Goal: Navigation & Orientation: Find specific page/section

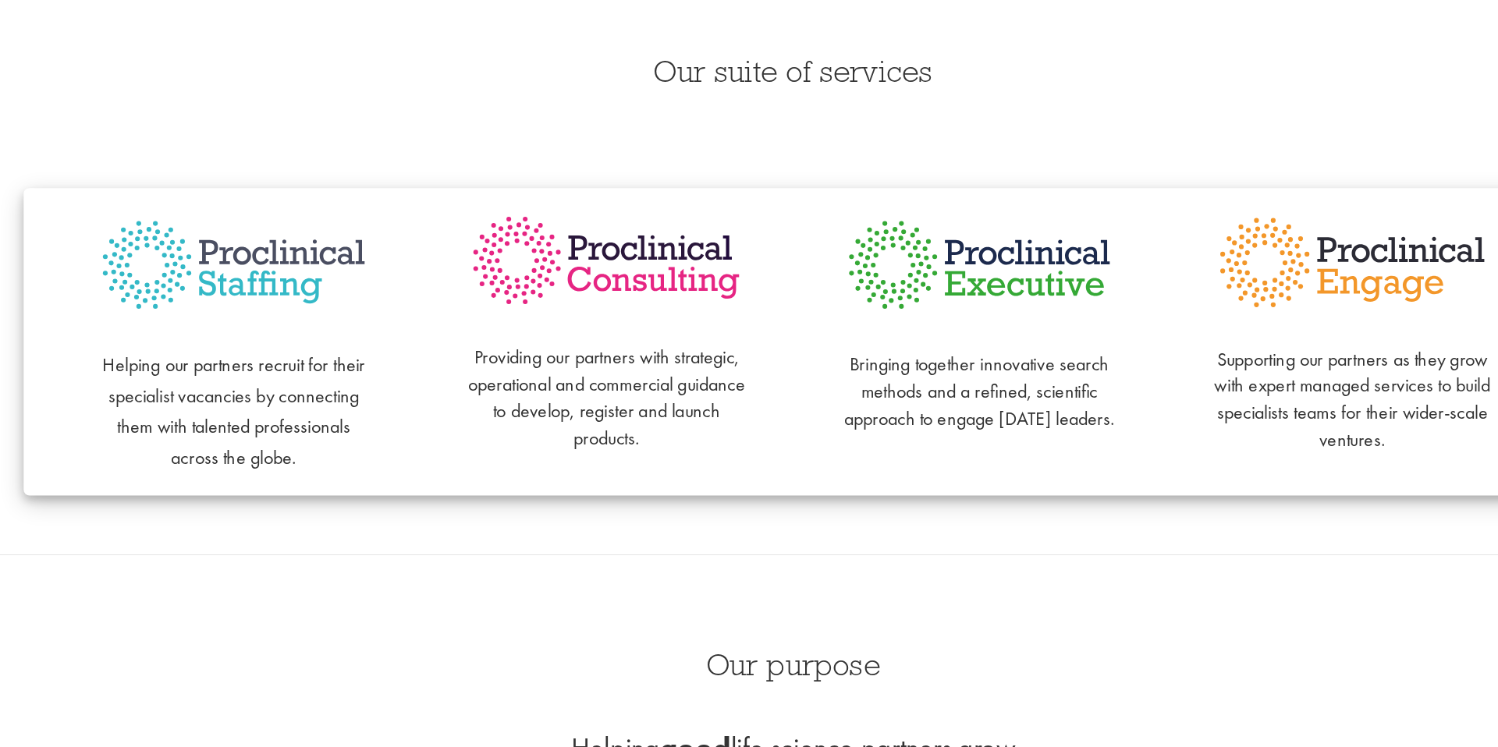
scroll to position [136, 0]
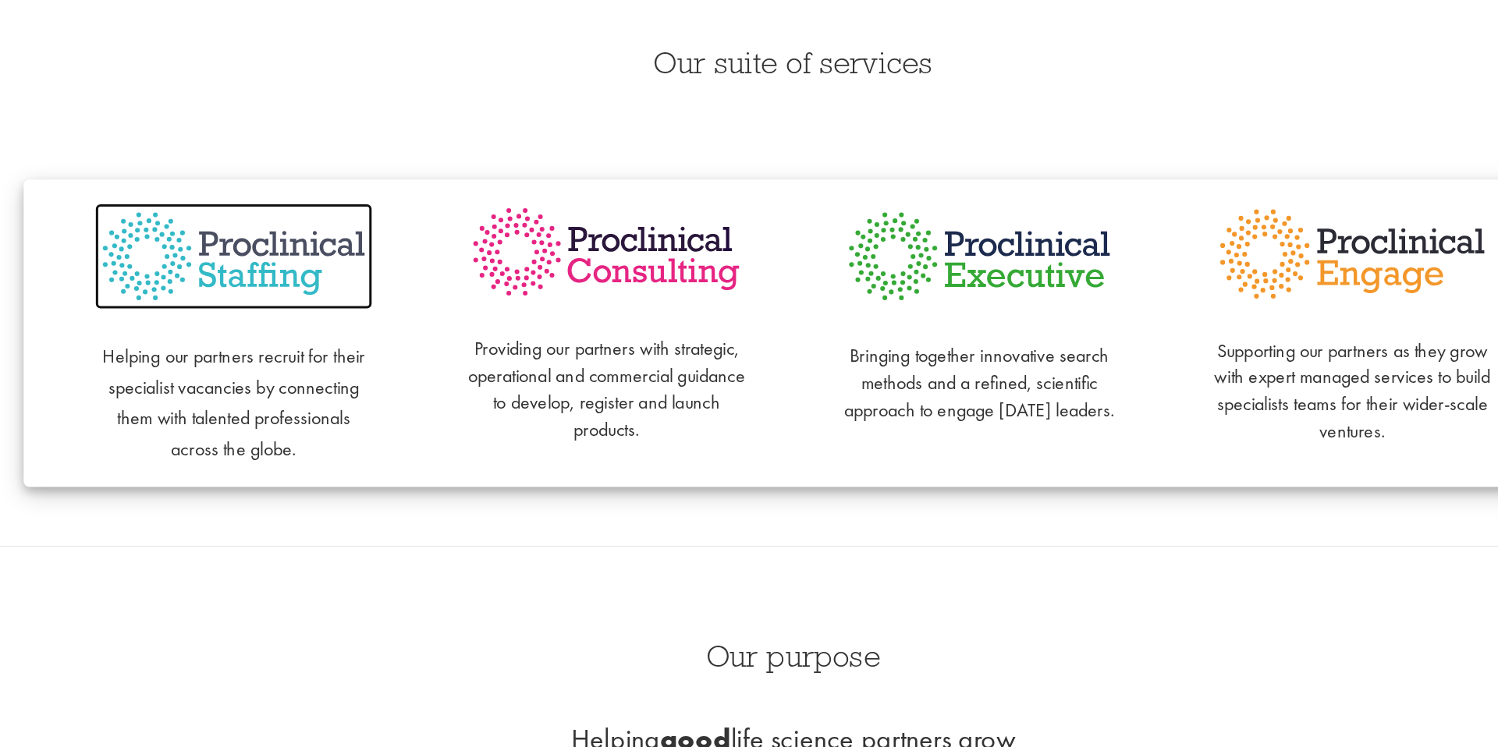
click at [396, 419] on img at bounding box center [380, 423] width 183 height 71
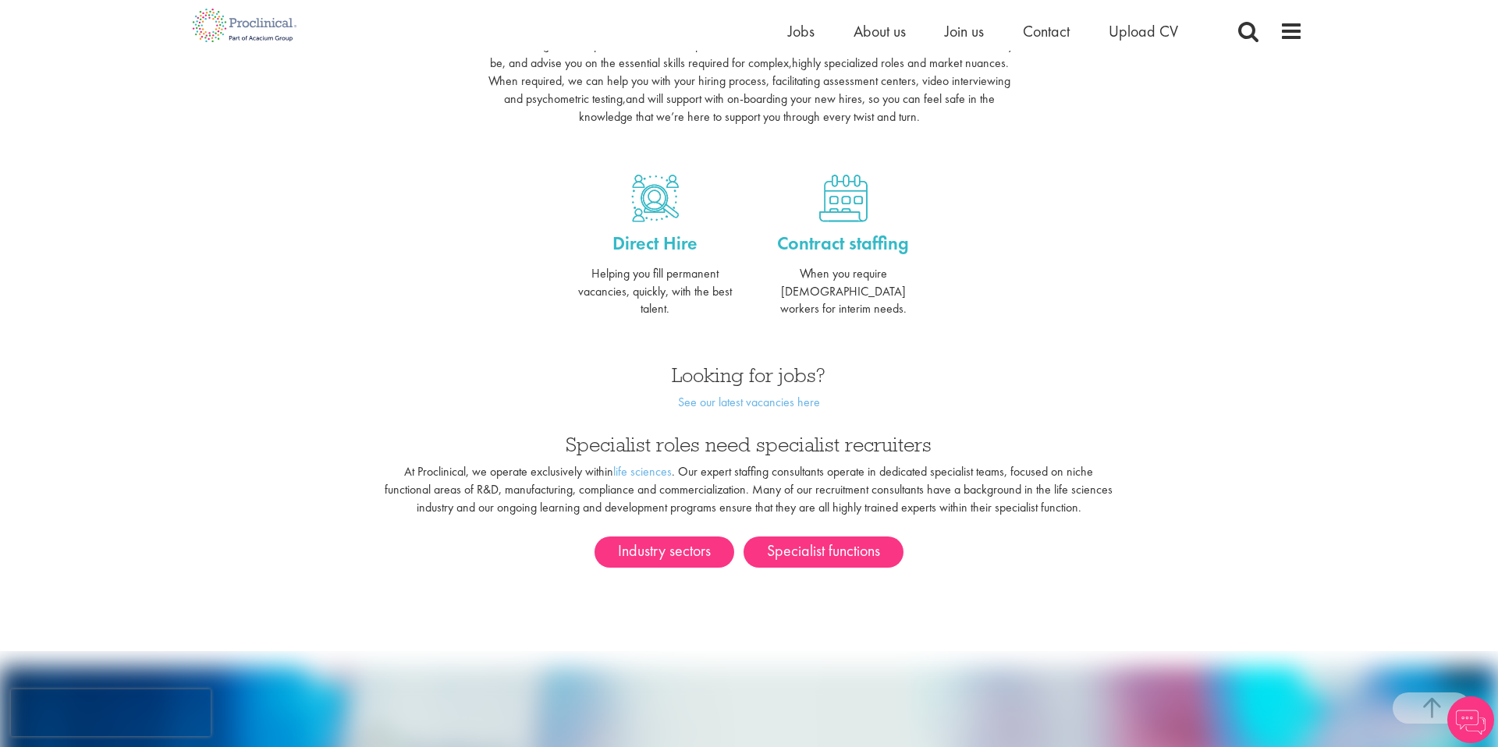
scroll to position [552, 0]
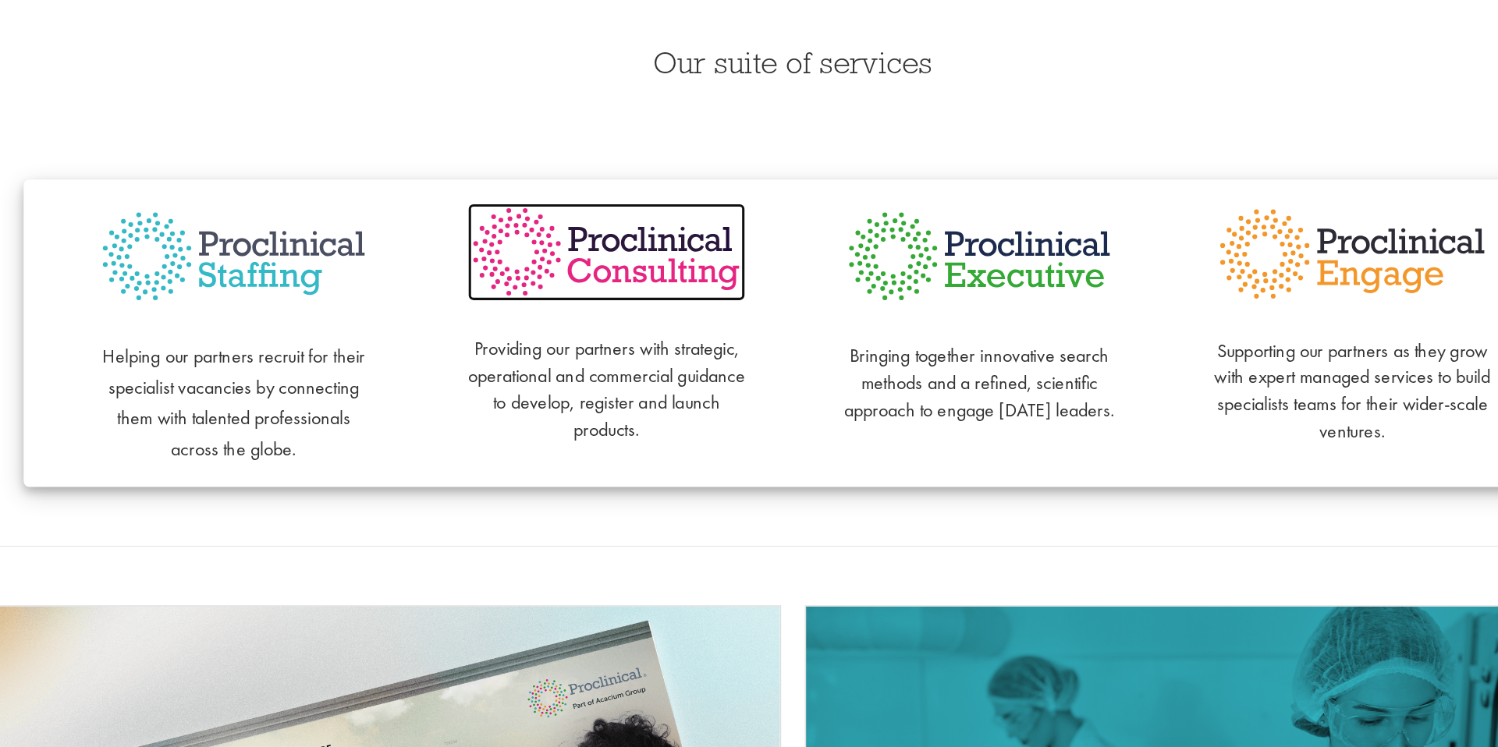
click at [630, 425] on img at bounding box center [625, 420] width 183 height 65
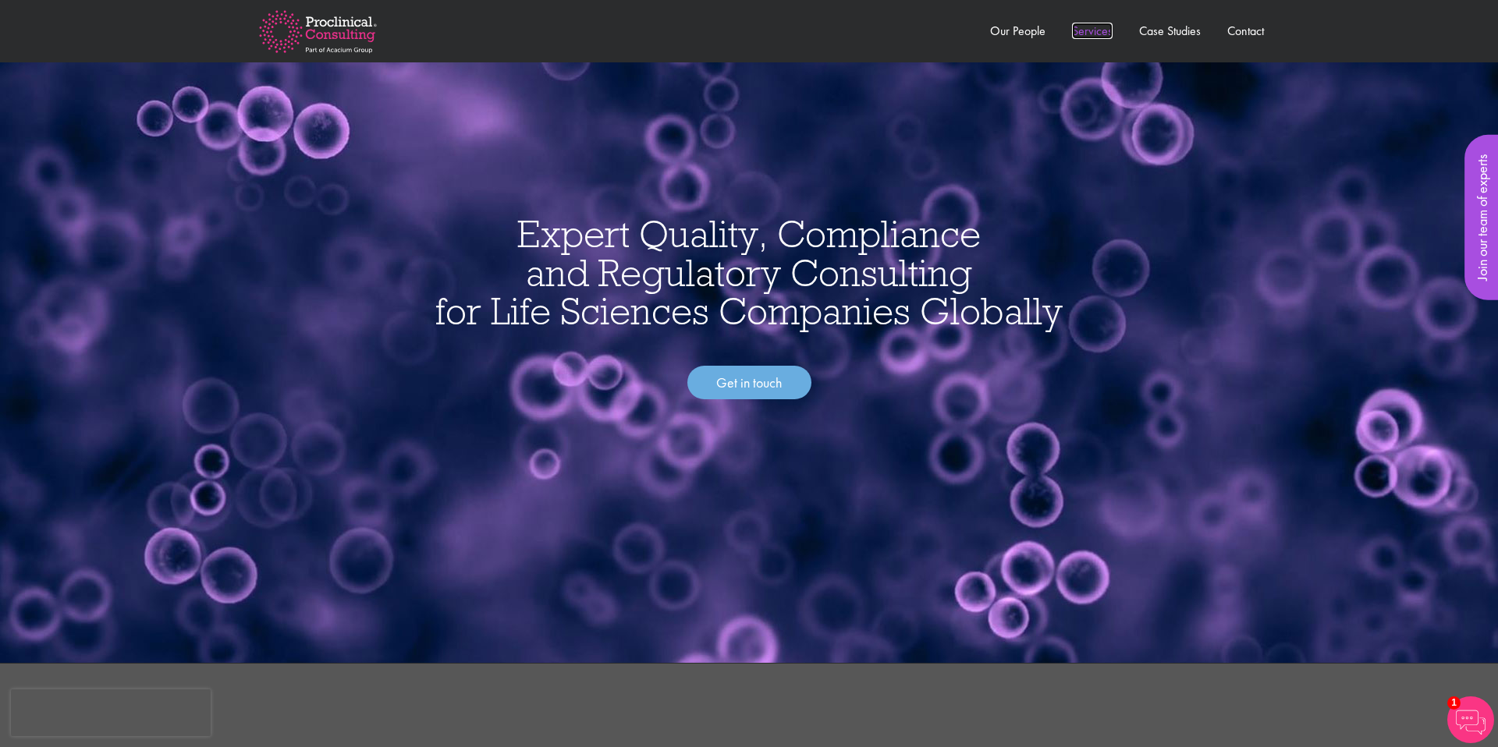
click at [1088, 36] on link "Services" at bounding box center [1092, 31] width 41 height 16
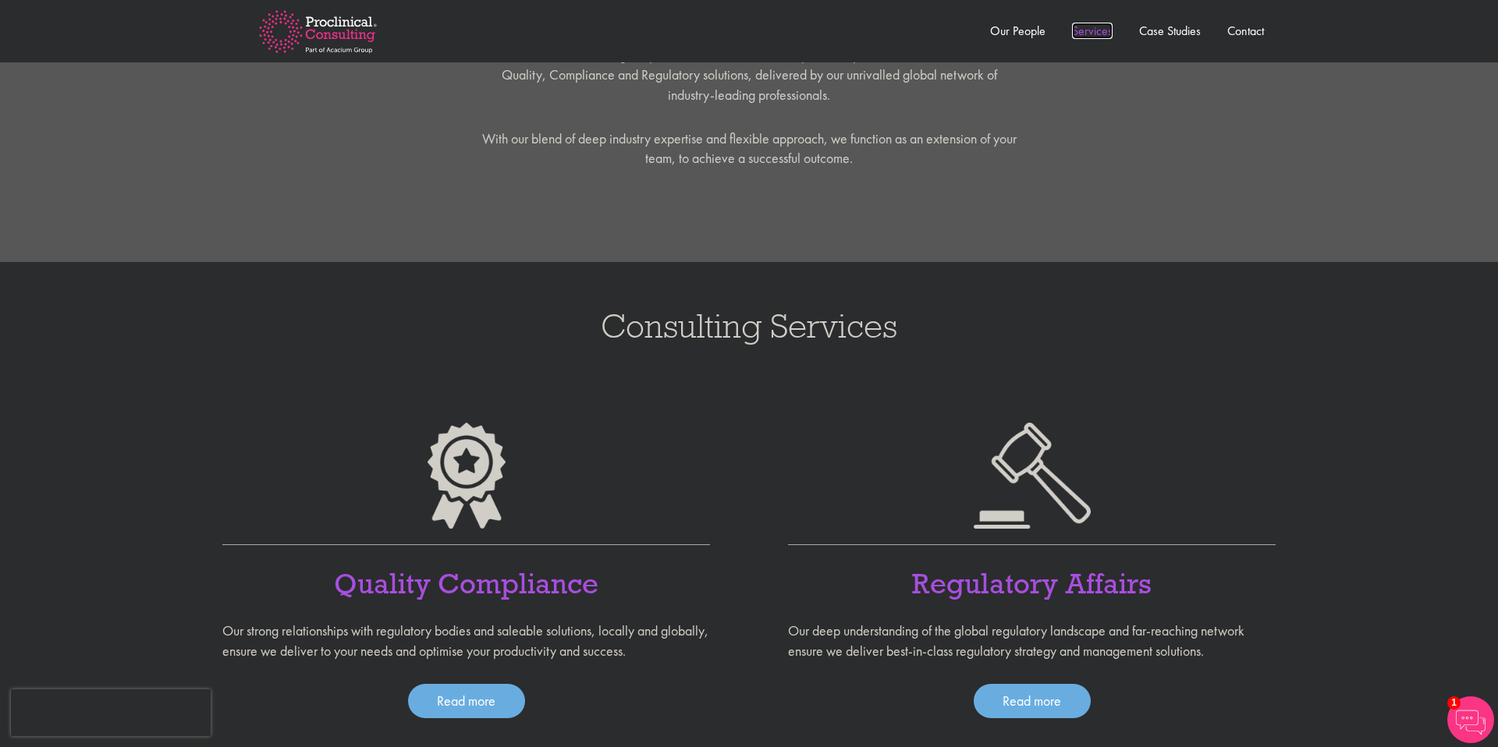
scroll to position [981, 0]
